Goal: Information Seeking & Learning: Learn about a topic

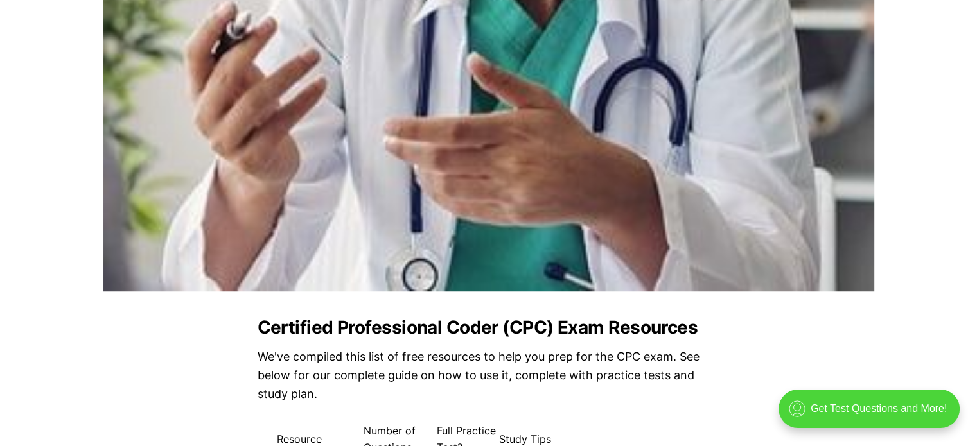
scroll to position [1092, 0]
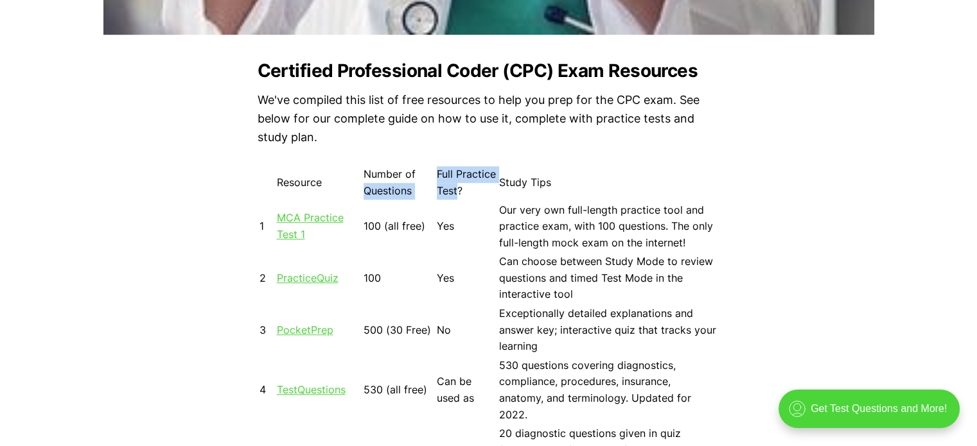
drag, startPoint x: 434, startPoint y: 171, endPoint x: 457, endPoint y: 194, distance: 32.2
click at [457, 194] on table "Resource Number of Questions Full Practice Test? Study Tips 1 MCA Practice Test…" at bounding box center [489, 421] width 462 height 515
click at [457, 194] on td "Full Practice Test?" at bounding box center [466, 183] width 61 height 34
click at [313, 221] on link "MCA Practice Test 1" at bounding box center [310, 226] width 67 height 30
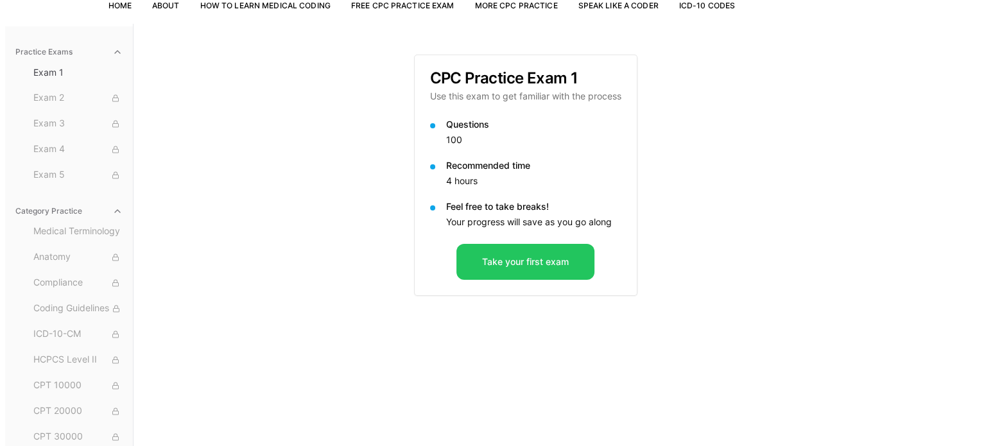
scroll to position [95, 0]
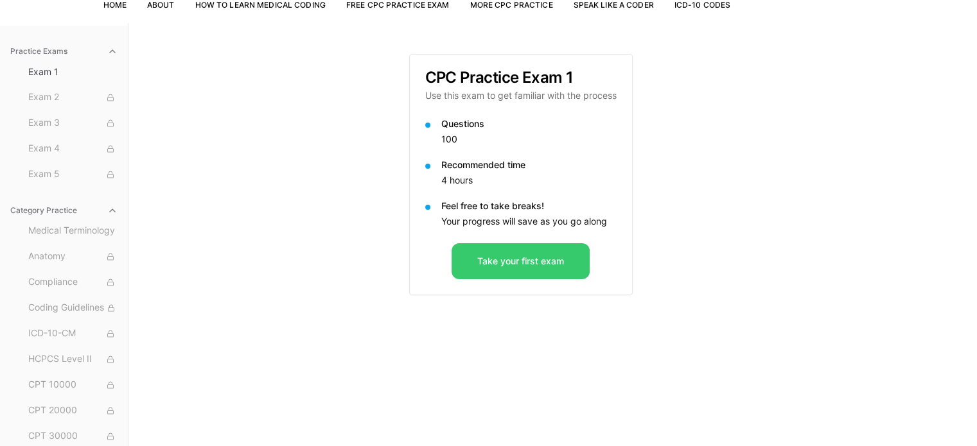
click at [518, 272] on button "Take your first exam" at bounding box center [520, 261] width 138 height 36
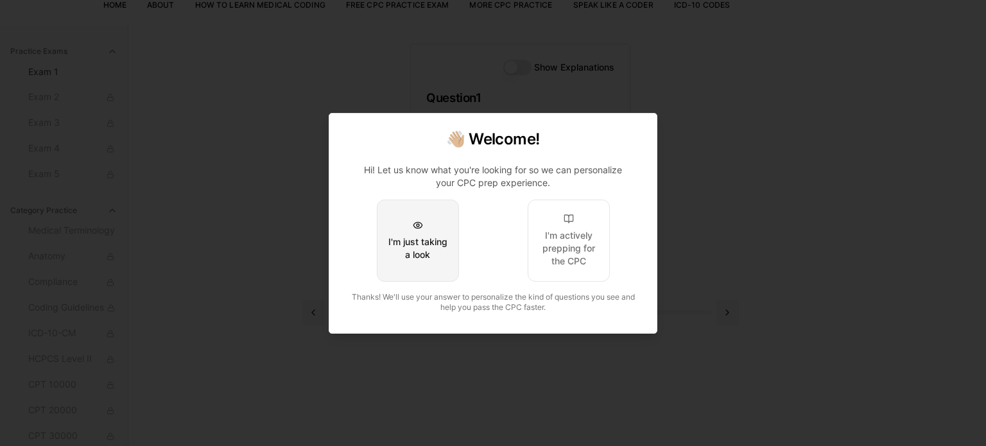
click at [416, 261] on div "I'm just taking a look" at bounding box center [418, 249] width 60 height 26
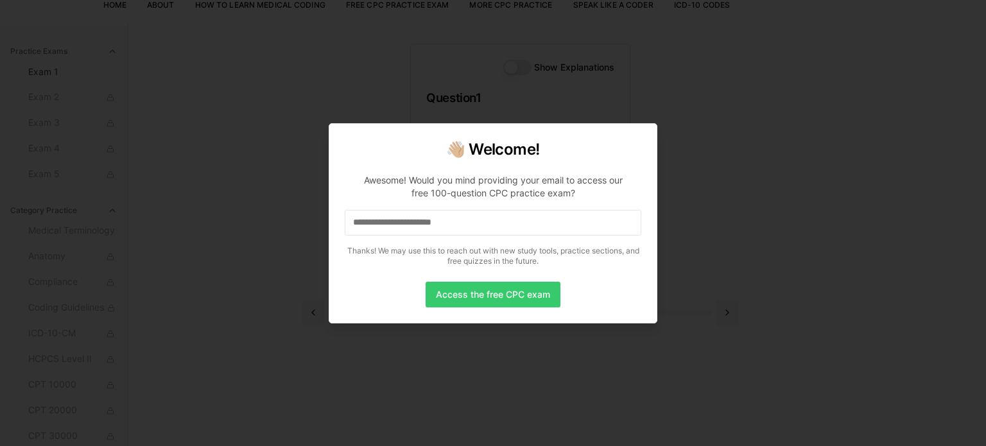
click at [487, 302] on button "Access the free CPC exam" at bounding box center [493, 295] width 135 height 26
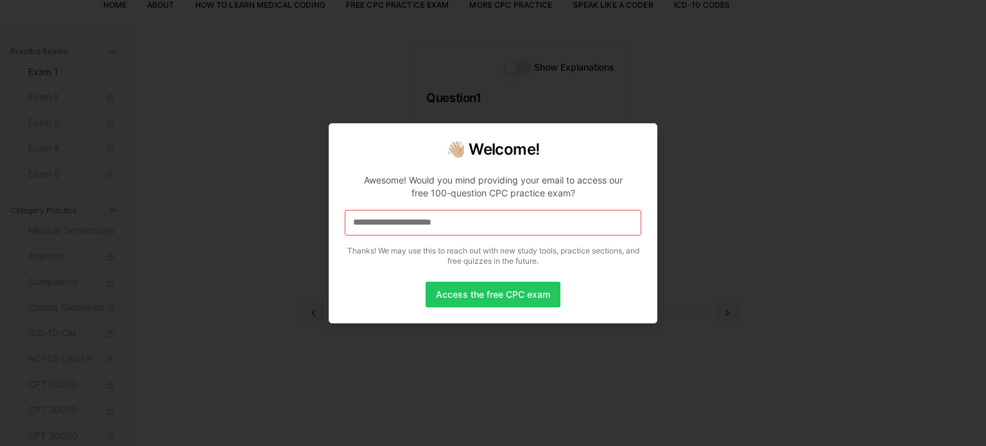
click at [455, 229] on input at bounding box center [493, 223] width 297 height 26
click at [442, 229] on input "*" at bounding box center [493, 223] width 297 height 26
